Goal: Check status: Check status

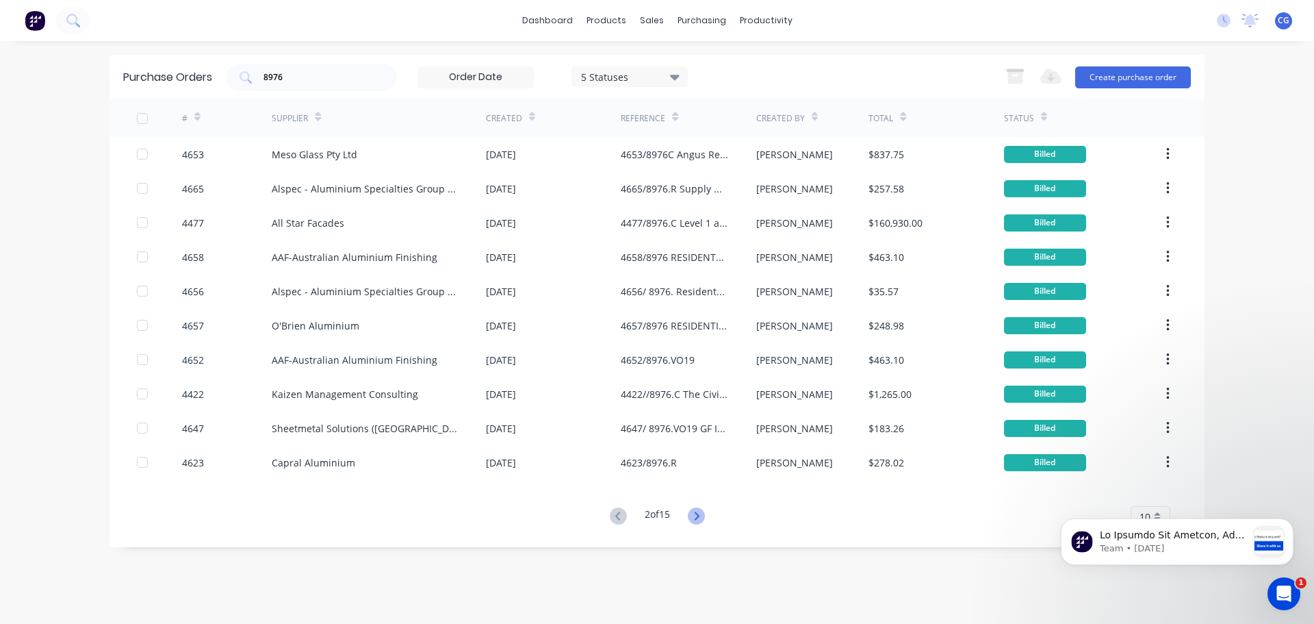
click at [692, 515] on icon at bounding box center [696, 515] width 17 height 17
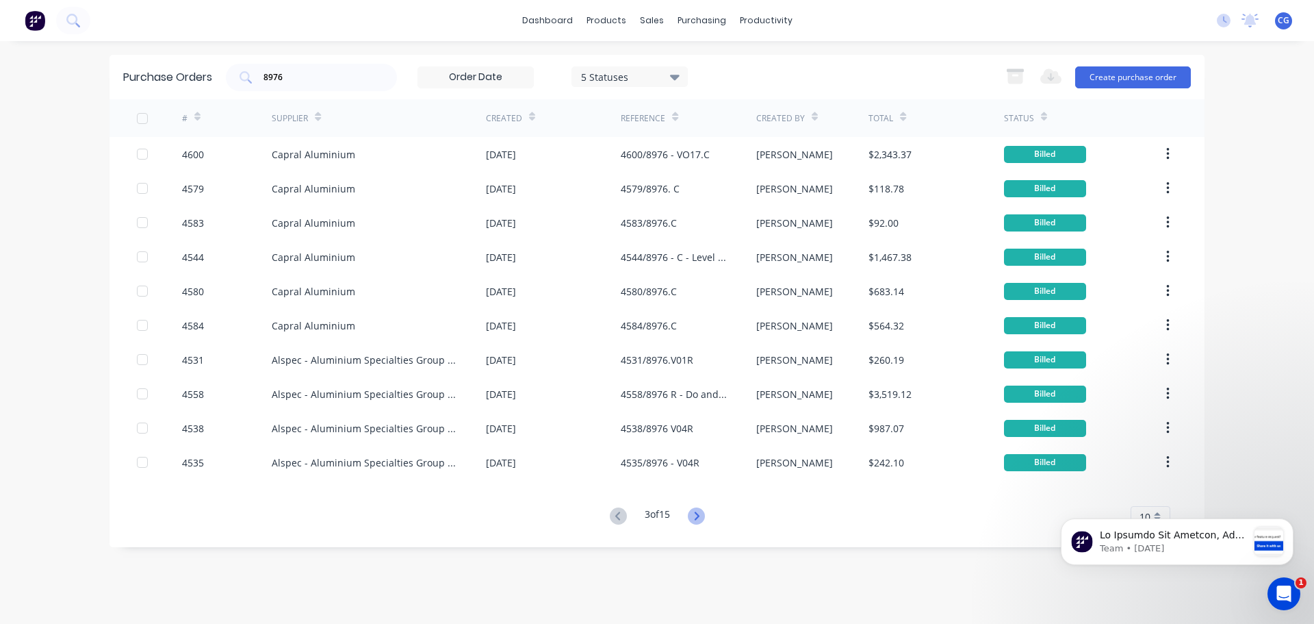
click at [702, 518] on icon at bounding box center [696, 515] width 17 height 17
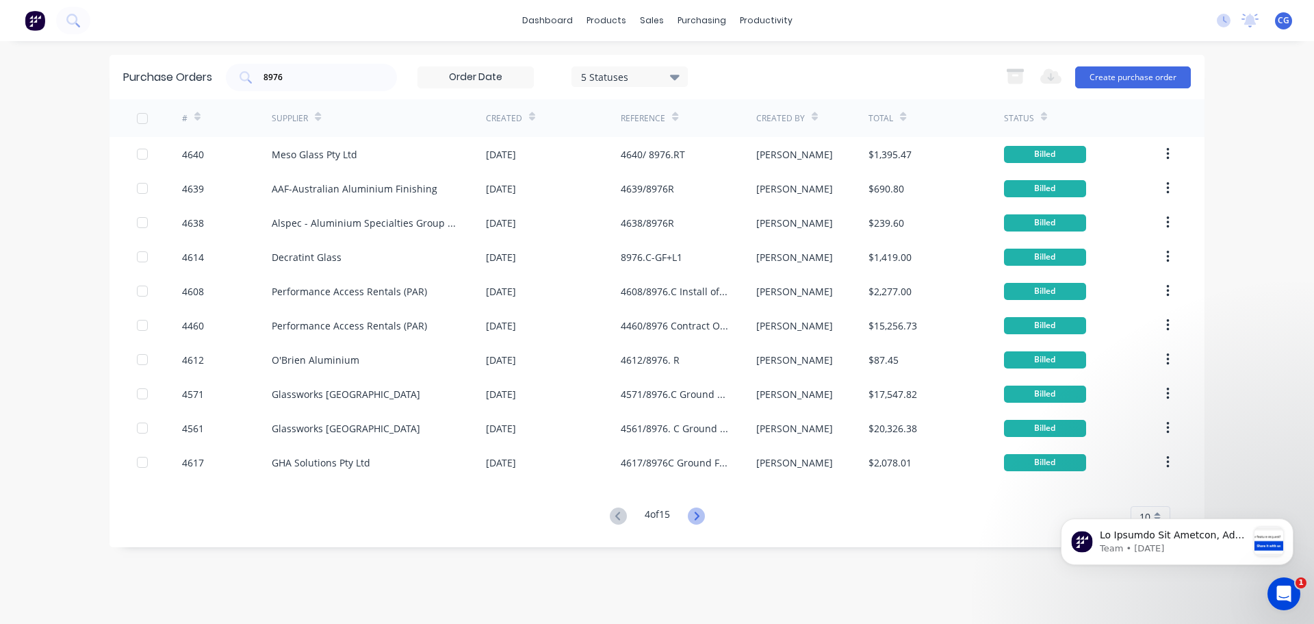
click at [702, 517] on icon at bounding box center [696, 515] width 17 height 17
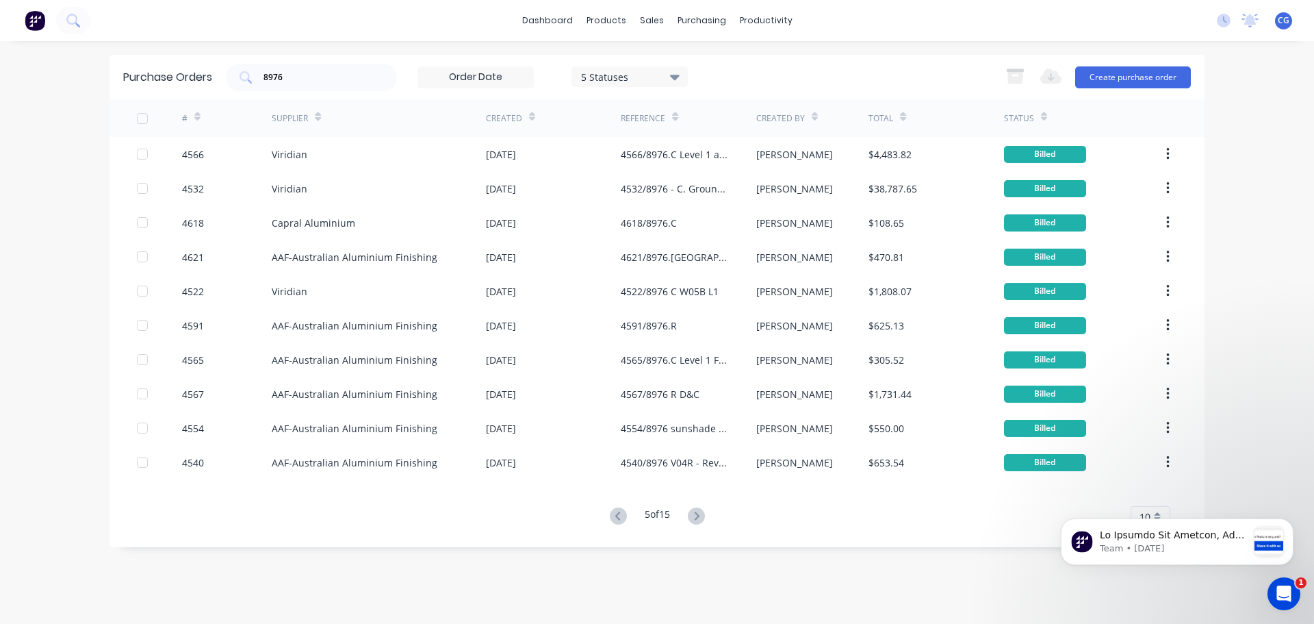
click at [702, 517] on icon at bounding box center [696, 515] width 17 height 17
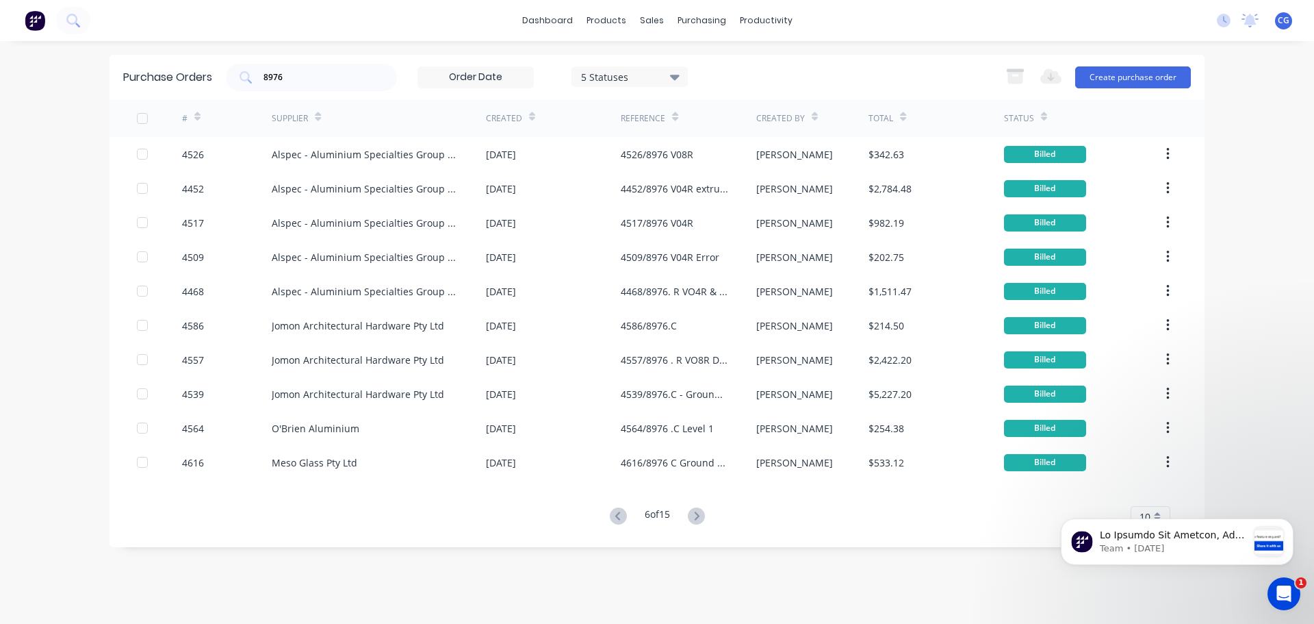
click at [702, 517] on icon at bounding box center [696, 515] width 17 height 17
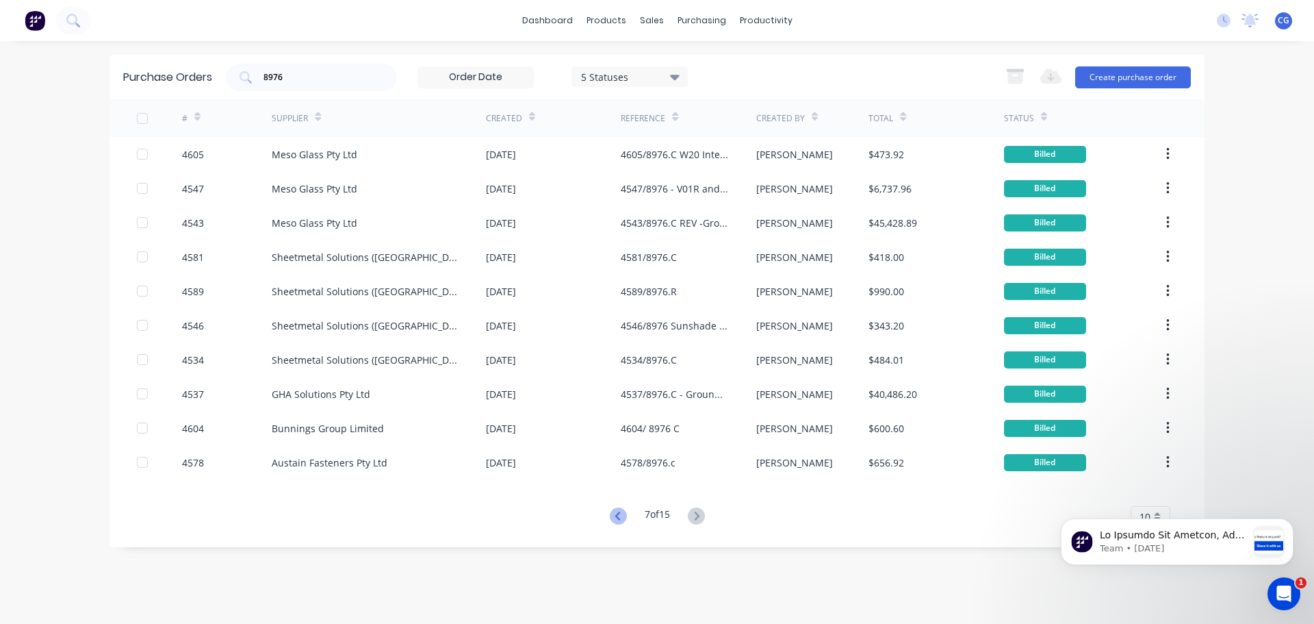
click at [615, 517] on icon at bounding box center [617, 515] width 5 height 8
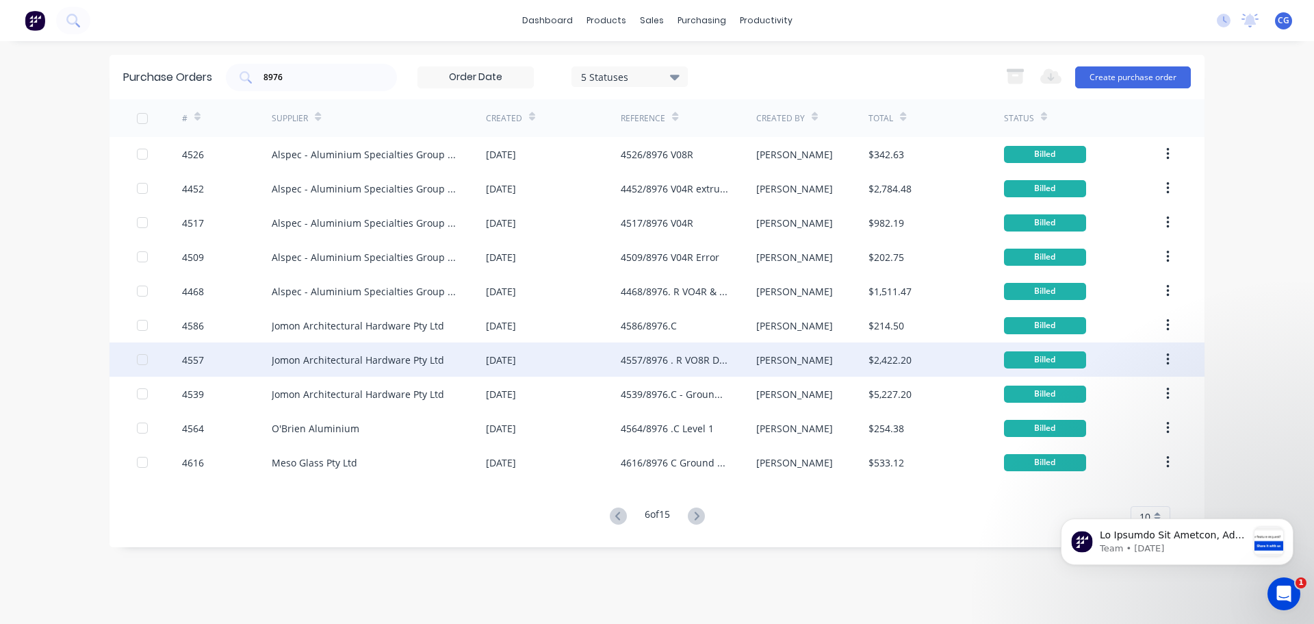
click at [328, 353] on div "Jomon Architectural Hardware Pty Ltd" at bounding box center [358, 360] width 172 height 14
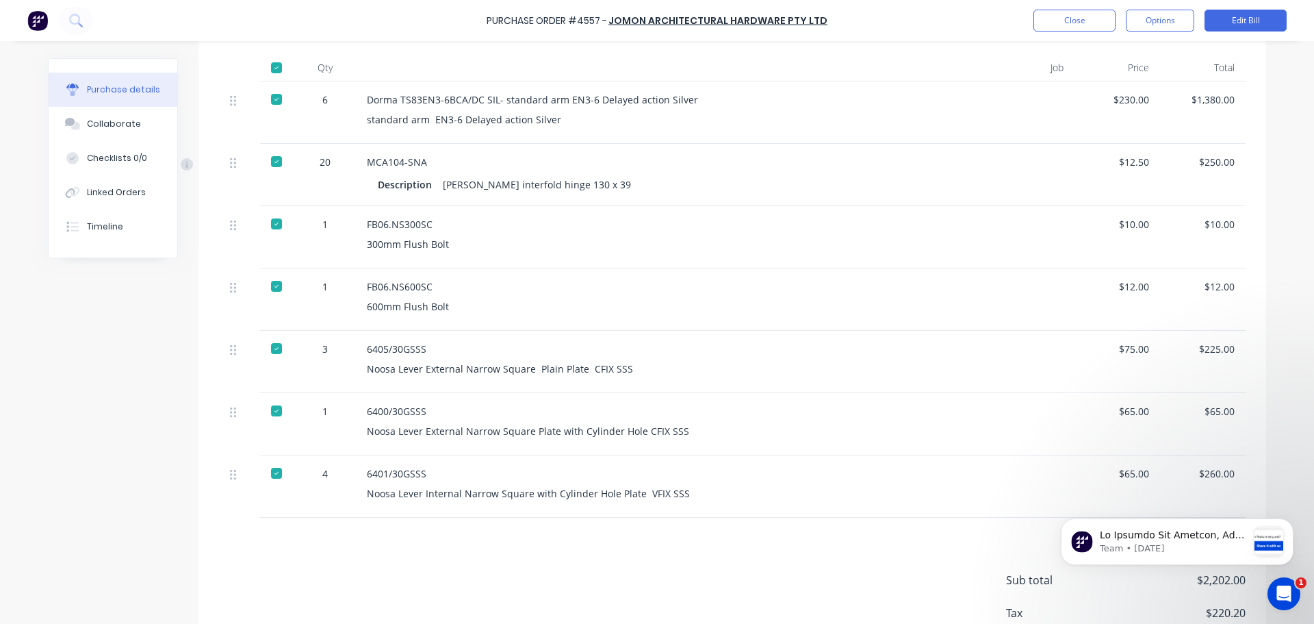
scroll to position [411, 0]
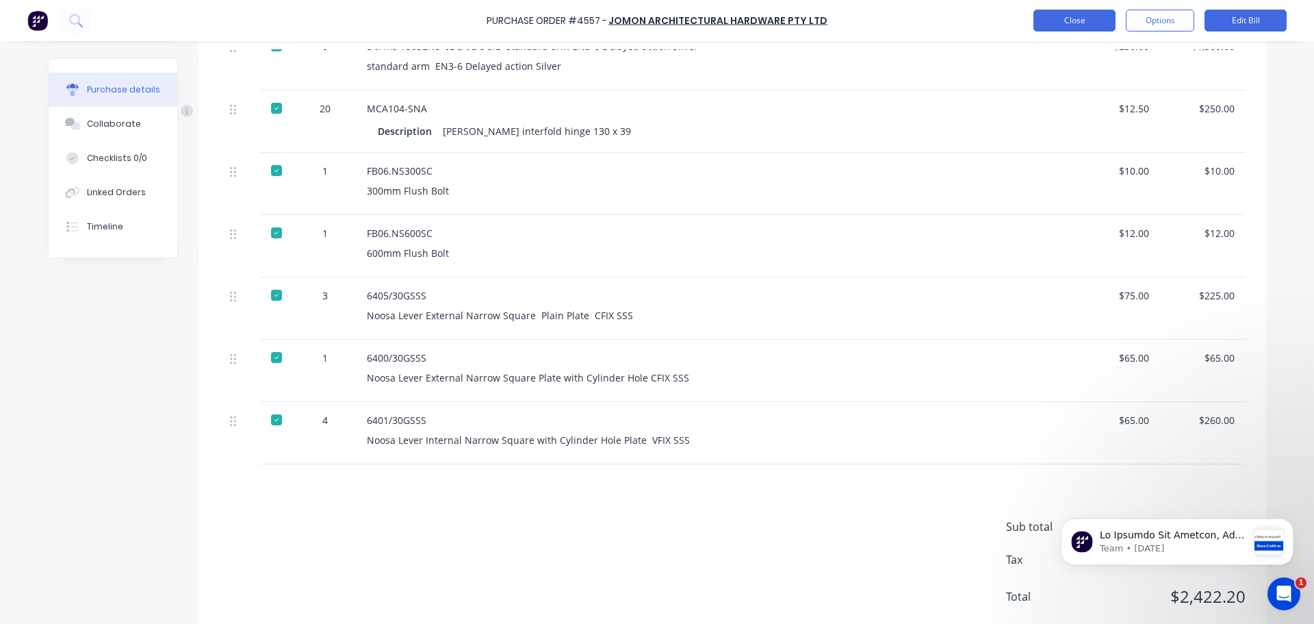
click at [1093, 23] on button "Close" at bounding box center [1075, 21] width 82 height 22
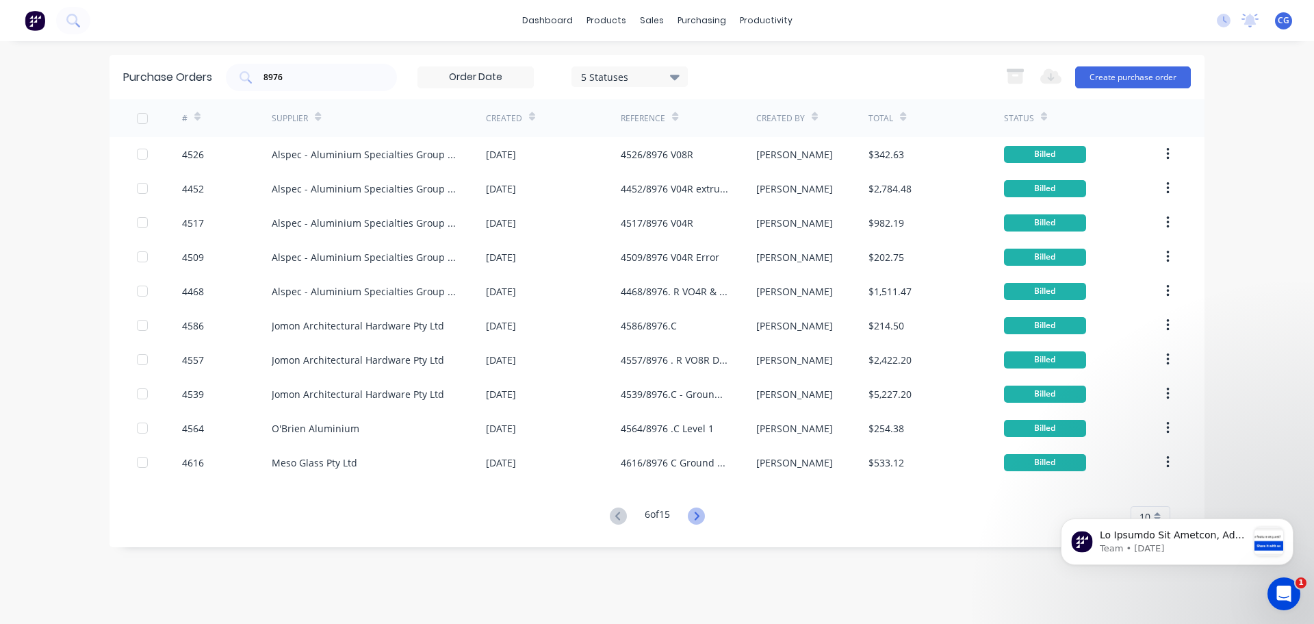
click at [698, 516] on icon at bounding box center [696, 515] width 17 height 17
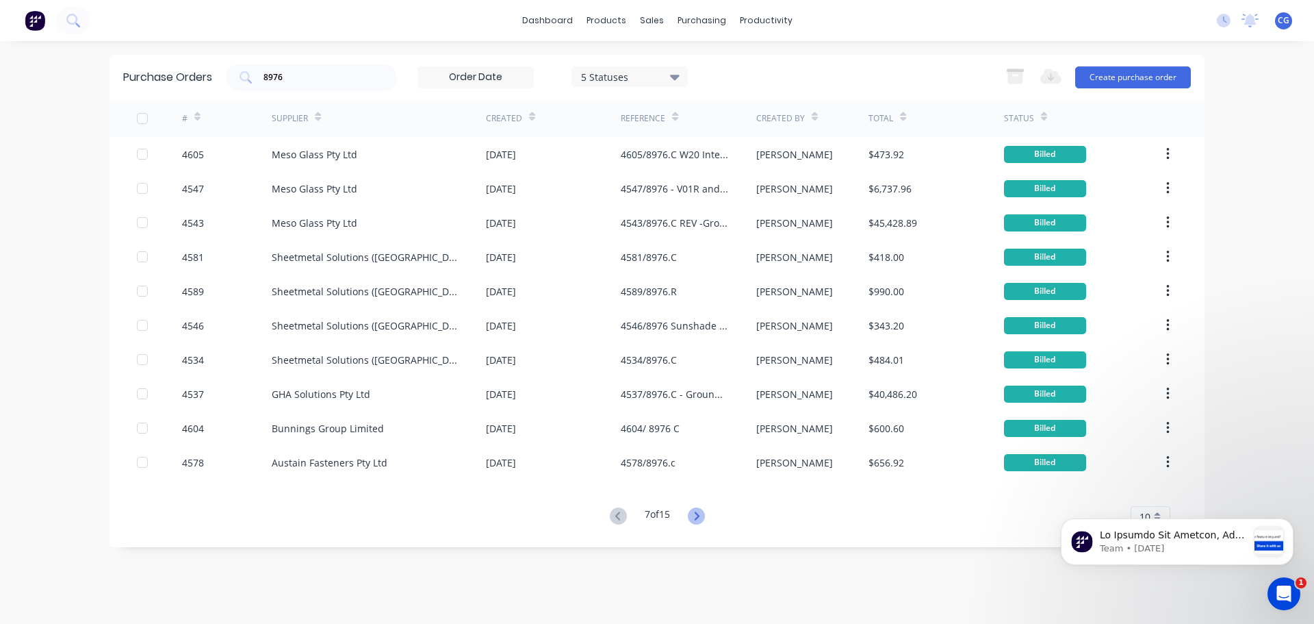
click at [701, 510] on icon at bounding box center [696, 515] width 17 height 17
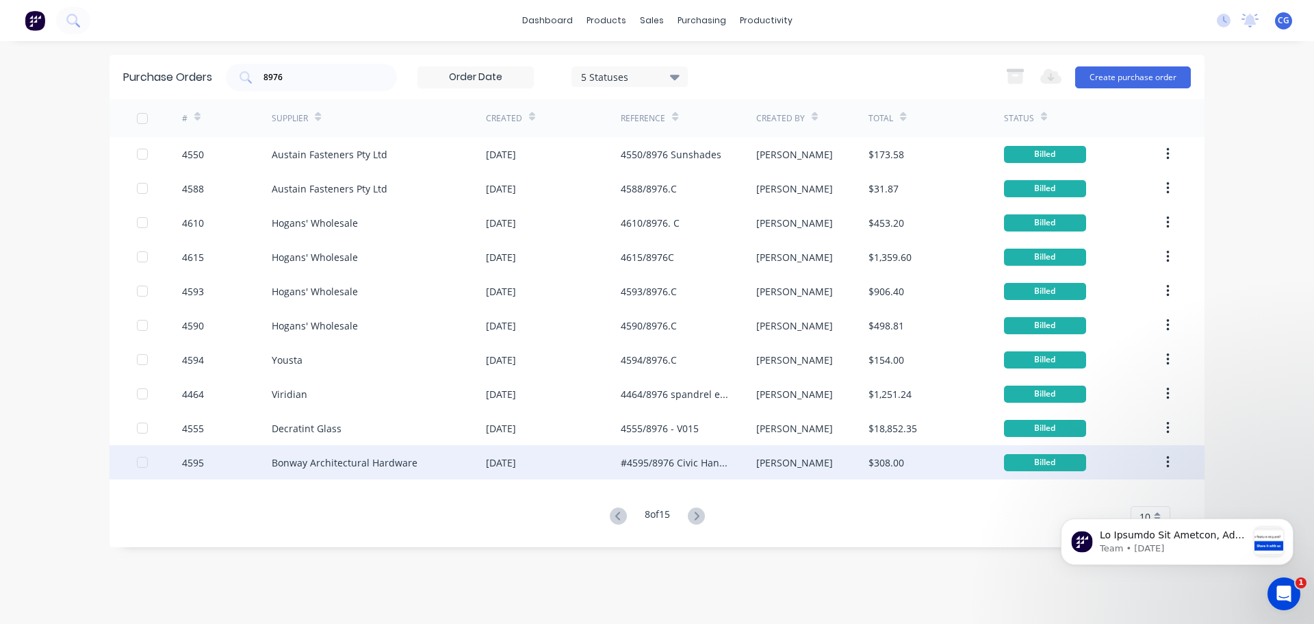
click at [370, 463] on div "Bonway Architectural Hardware" at bounding box center [345, 462] width 146 height 14
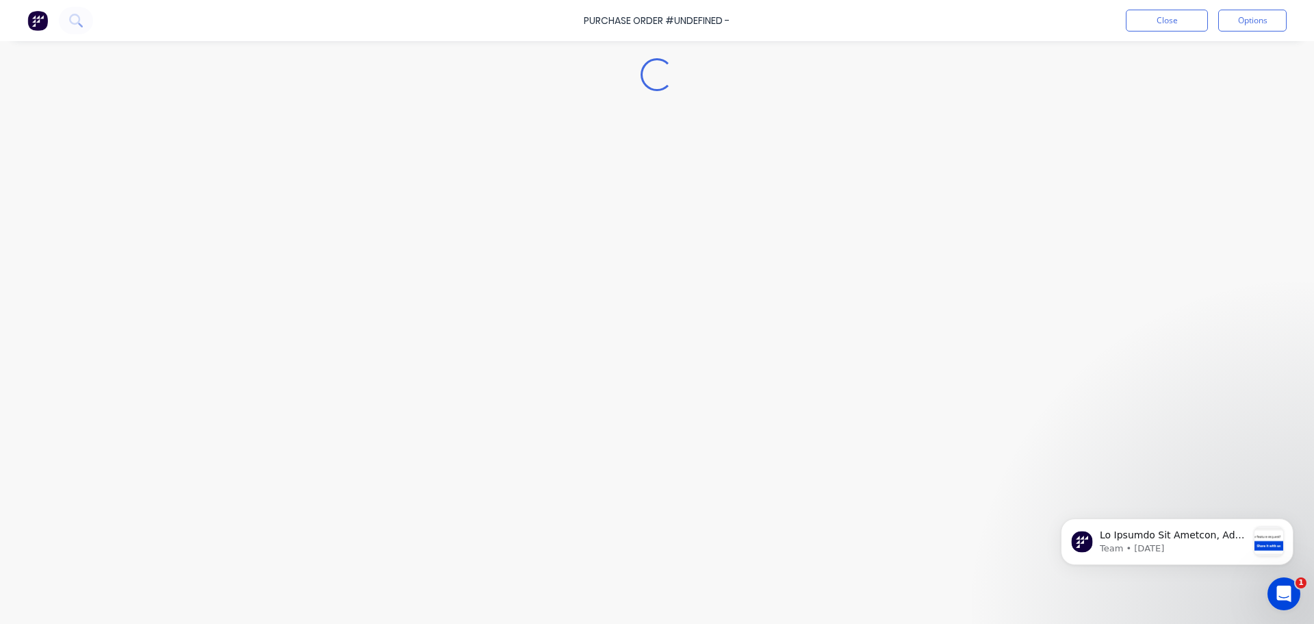
type textarea "x"
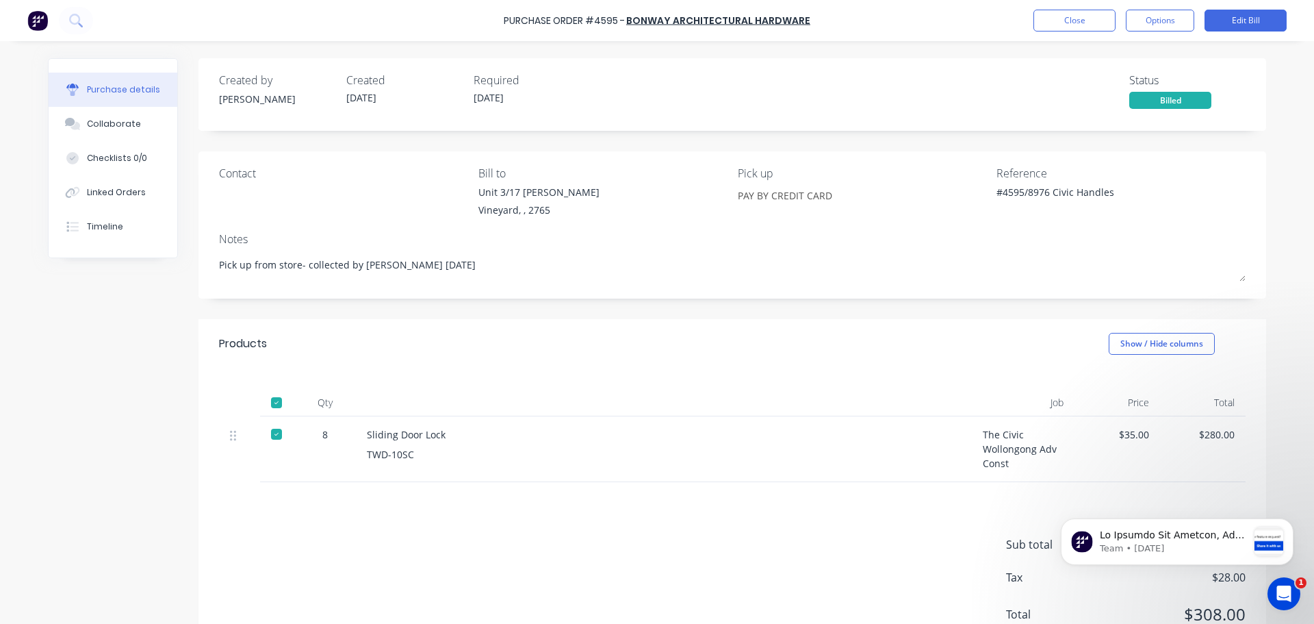
click at [413, 452] on div "TWD-10SC" at bounding box center [664, 454] width 594 height 14
drag, startPoint x: 407, startPoint y: 455, endPoint x: 436, endPoint y: 468, distance: 32.5
click at [367, 455] on div "TWD-10SC" at bounding box center [664, 454] width 594 height 14
click at [367, 453] on div "TWD-10SC" at bounding box center [664, 454] width 594 height 14
drag, startPoint x: 363, startPoint y: 452, endPoint x: 409, endPoint y: 455, distance: 46.6
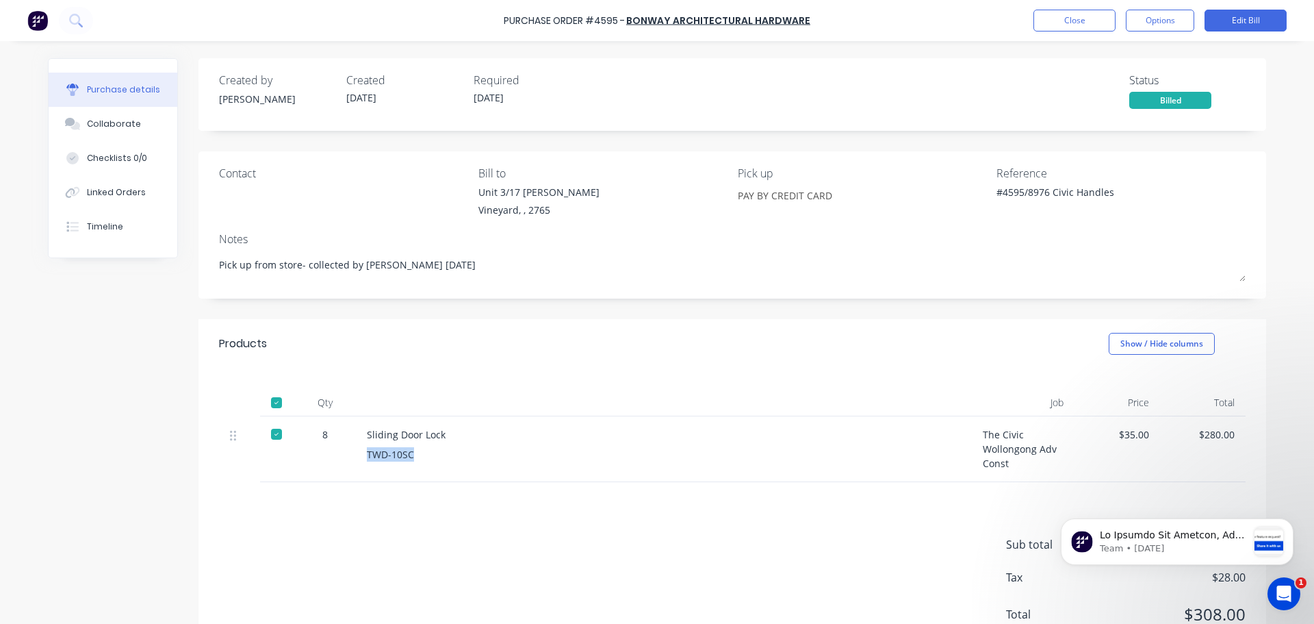
click at [409, 455] on div "TWD-10SC" at bounding box center [664, 454] width 594 height 14
copy div "TWD-10SC"
